Goal: Transaction & Acquisition: Purchase product/service

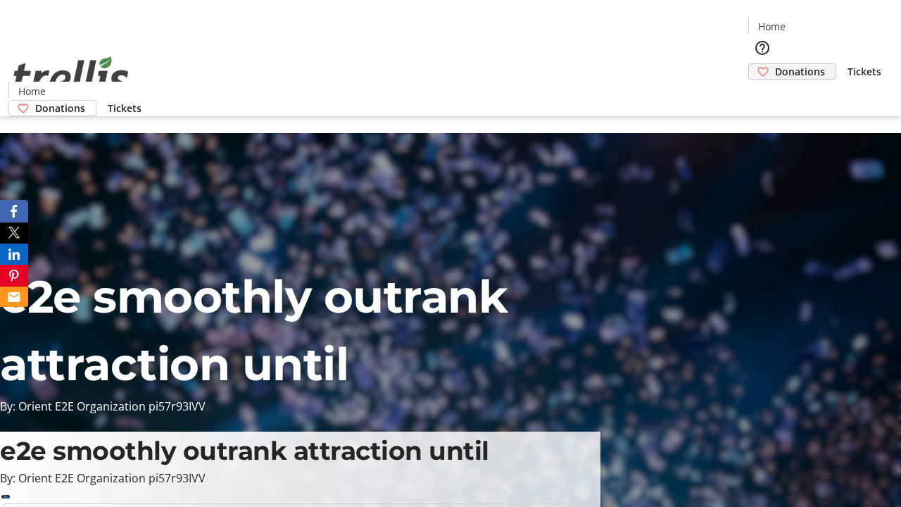
click at [775, 64] on span "Donations" at bounding box center [800, 71] width 50 height 15
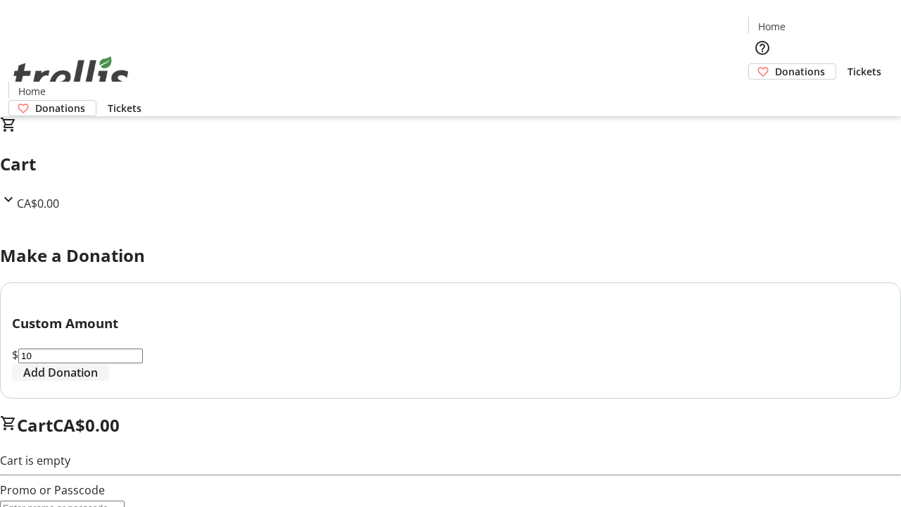
click at [98, 381] on span "Add Donation" at bounding box center [60, 372] width 75 height 17
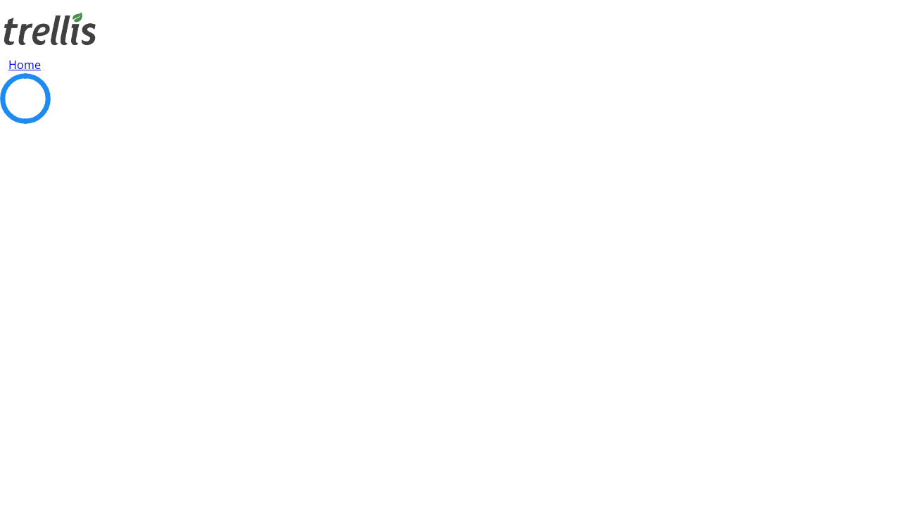
select select "CA"
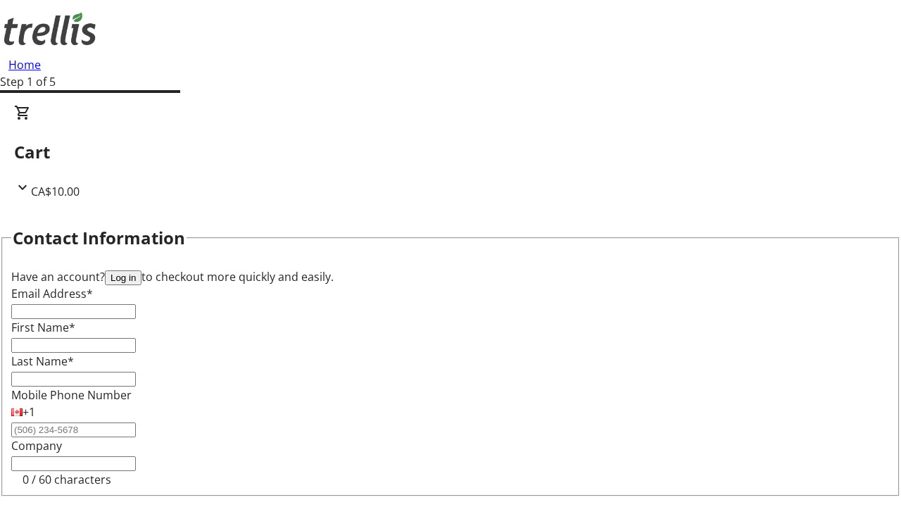
click at [141, 270] on button "Log in" at bounding box center [123, 277] width 37 height 15
